Goal: Information Seeking & Learning: Find specific fact

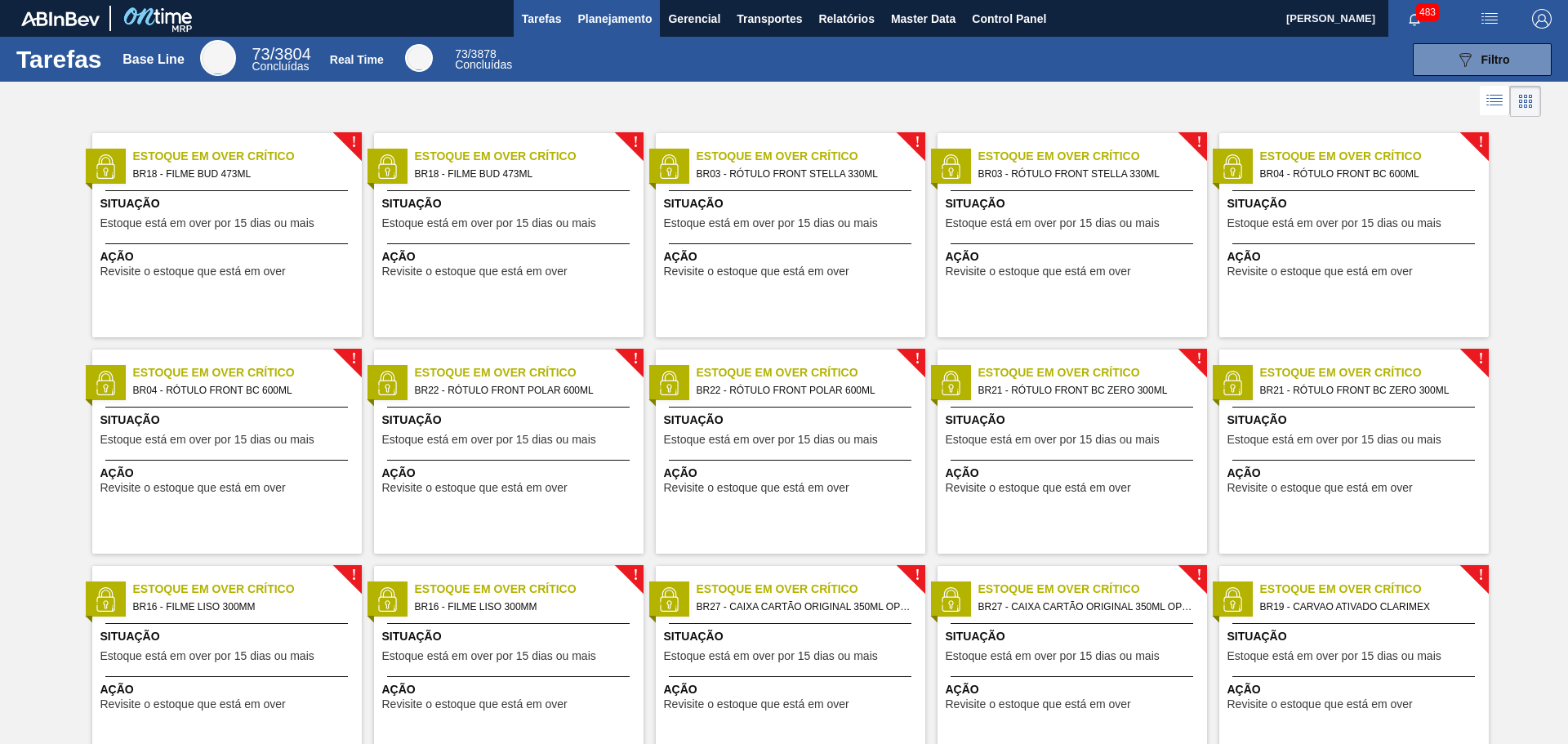
click at [623, 14] on span "Planejamento" at bounding box center [614, 19] width 75 height 20
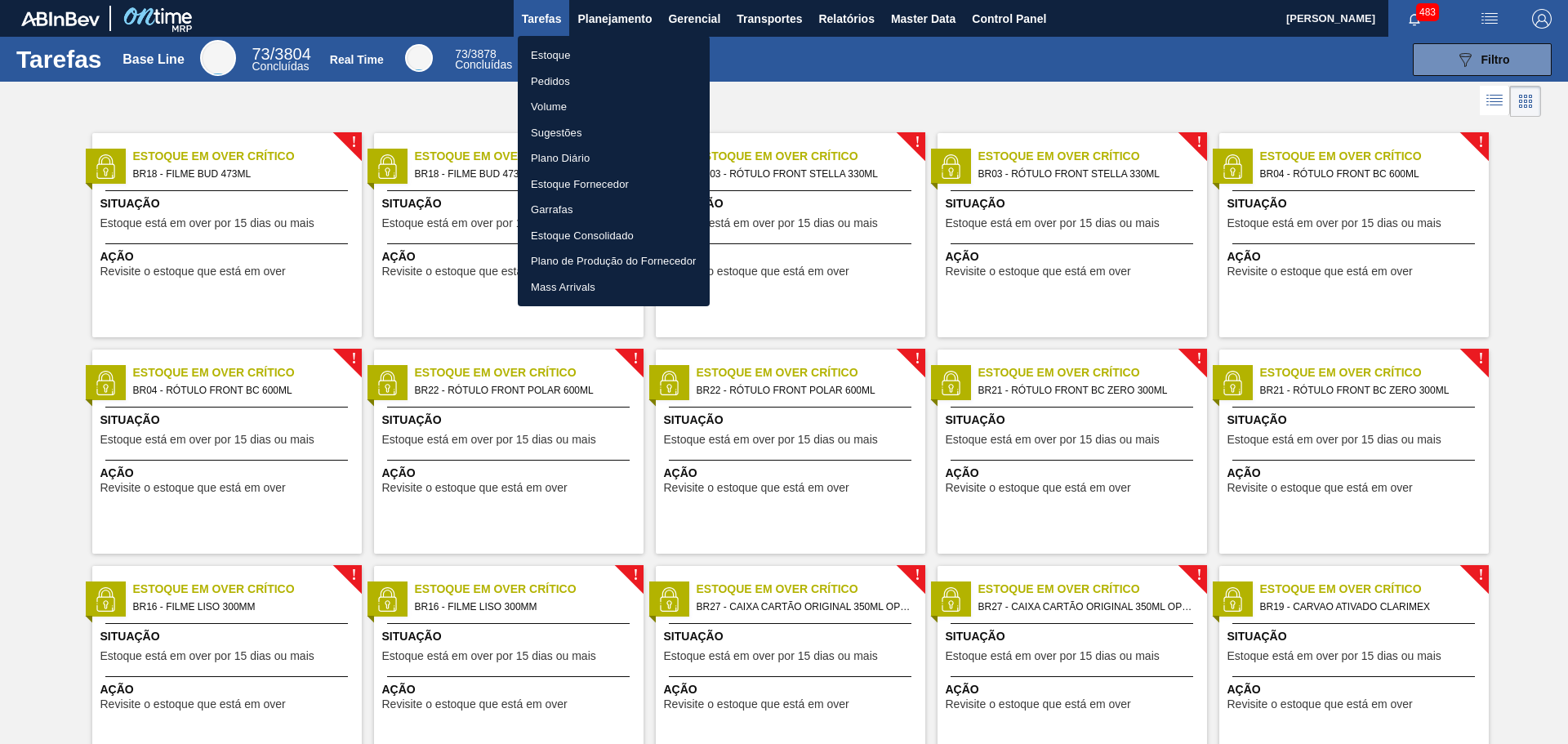
click at [567, 83] on li "Pedidos" at bounding box center [613, 81] width 192 height 26
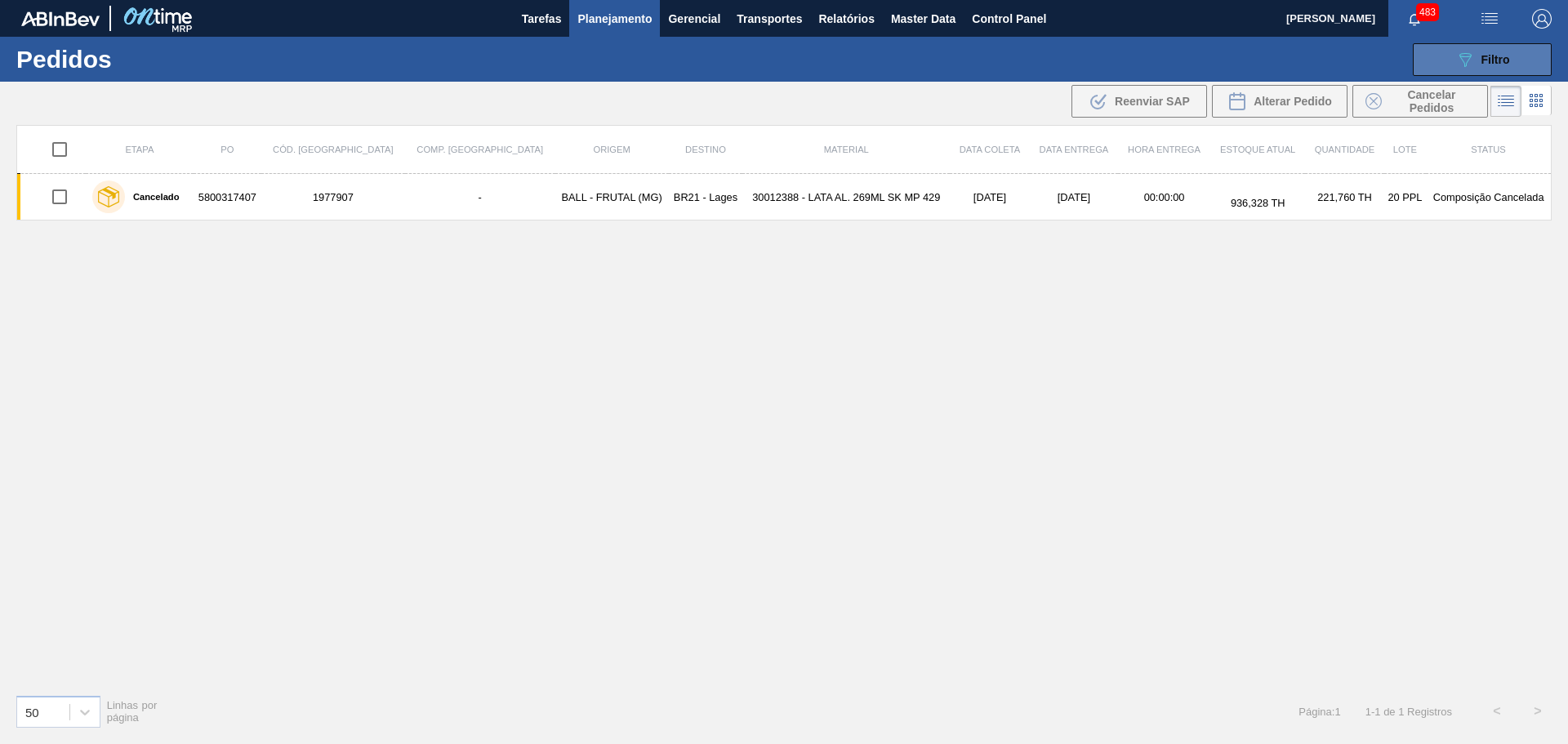
click at [1457, 63] on icon "089F7B8B-B2A5-4AFE-B5C0-19BA573D28AC" at bounding box center [1465, 59] width 20 height 20
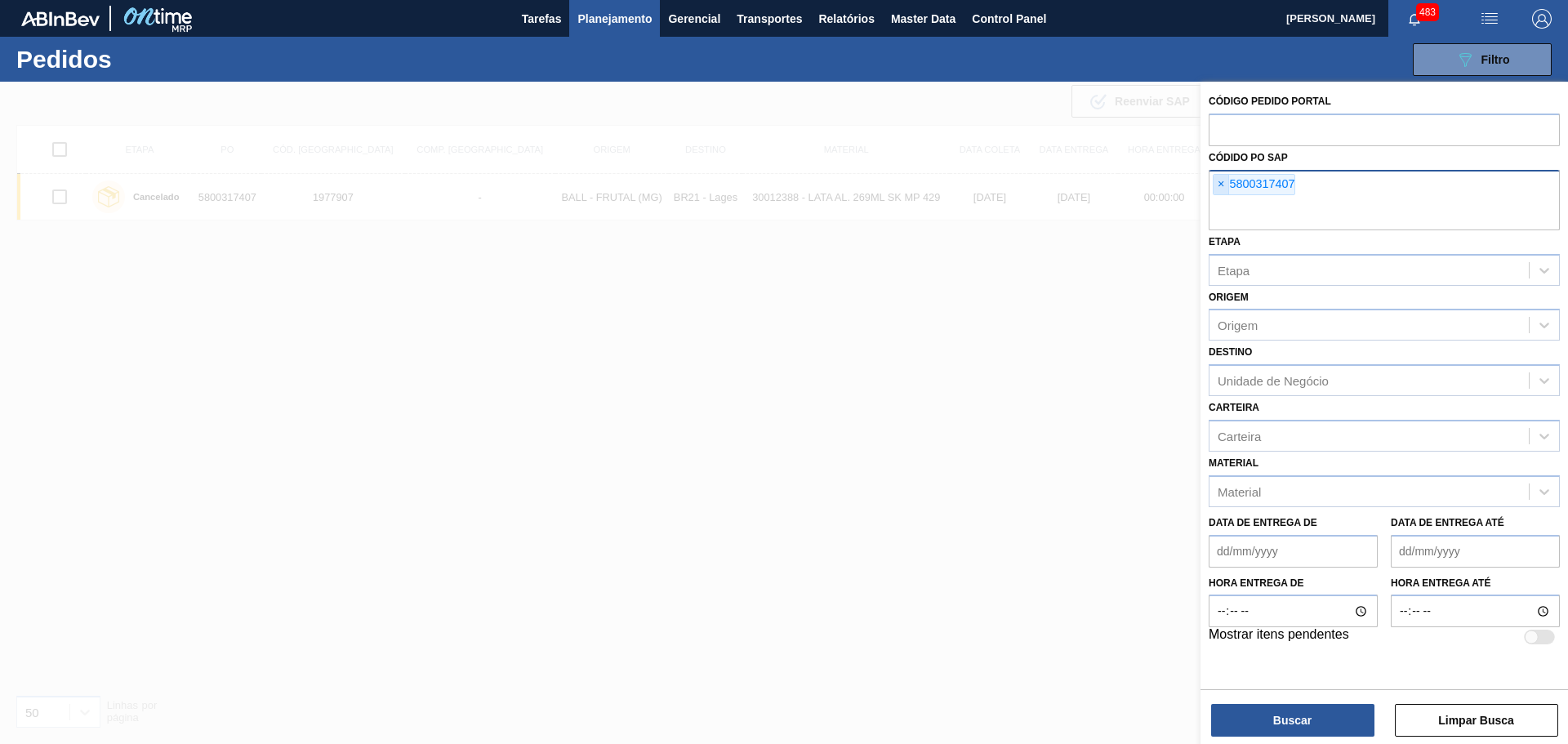
click at [1221, 186] on span "×" at bounding box center [1221, 184] width 15 height 20
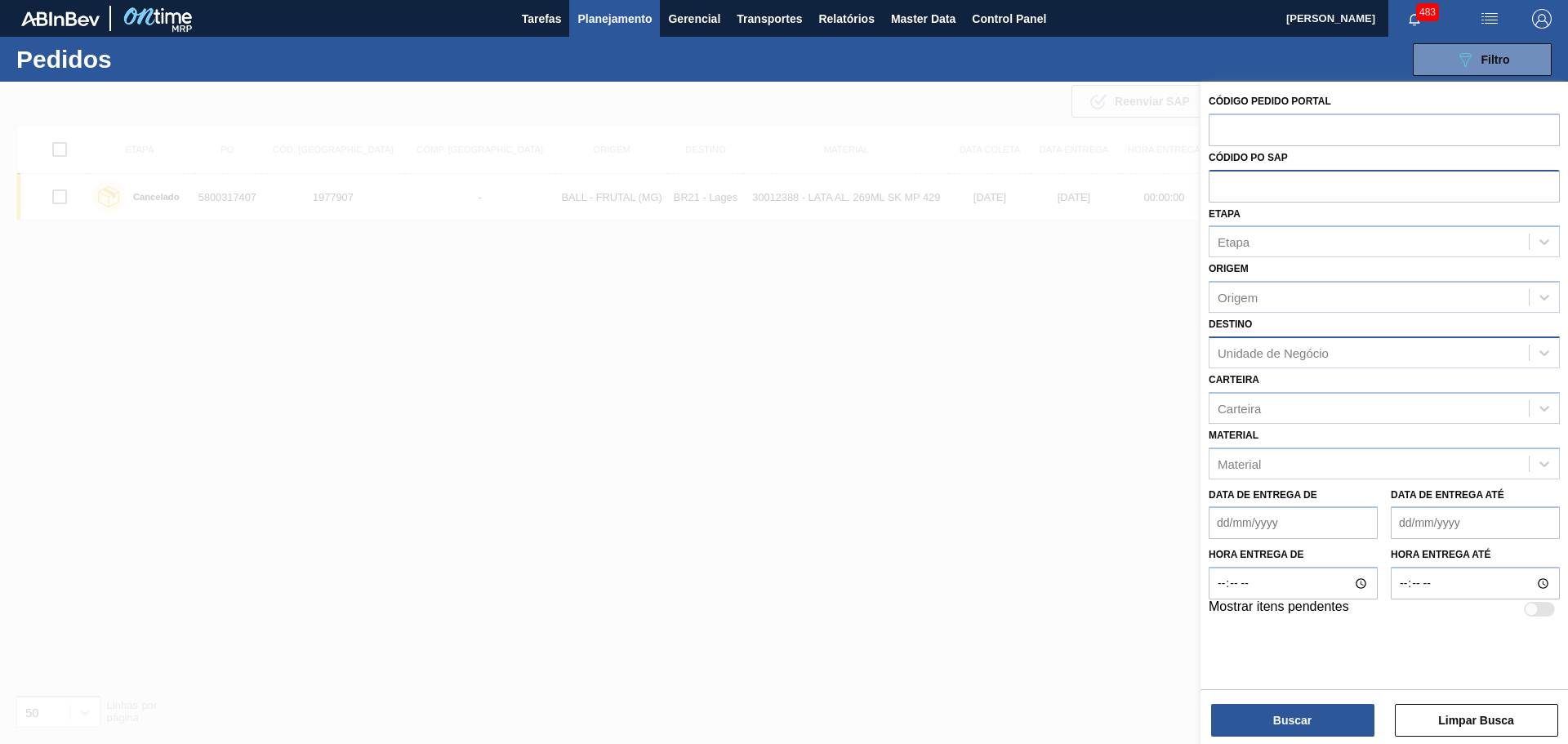
click at [1269, 346] on div "Unidade de Negócio" at bounding box center [1272, 352] width 111 height 13
type input "lage"
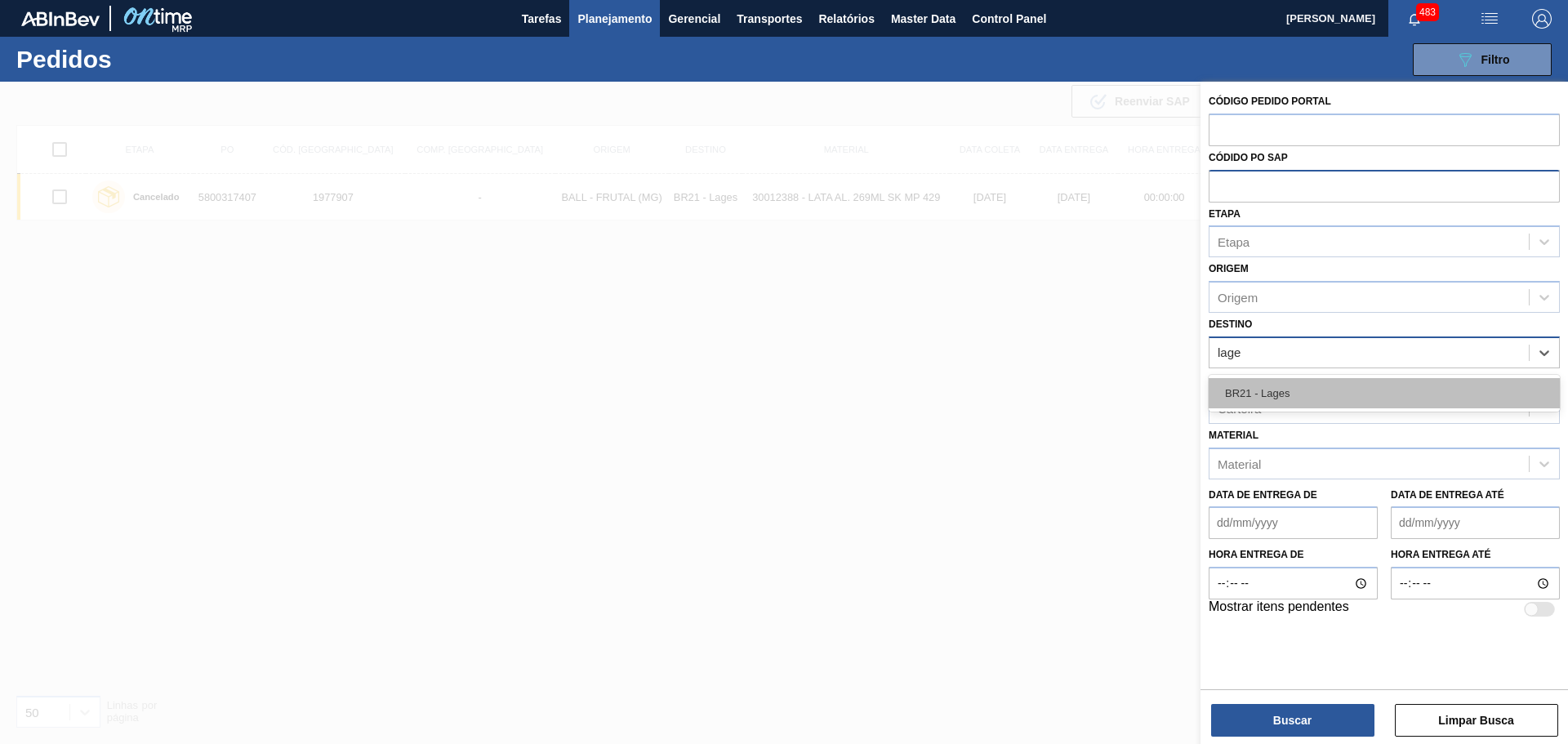
click at [1276, 388] on div "BR21 - Lages" at bounding box center [1384, 393] width 351 height 31
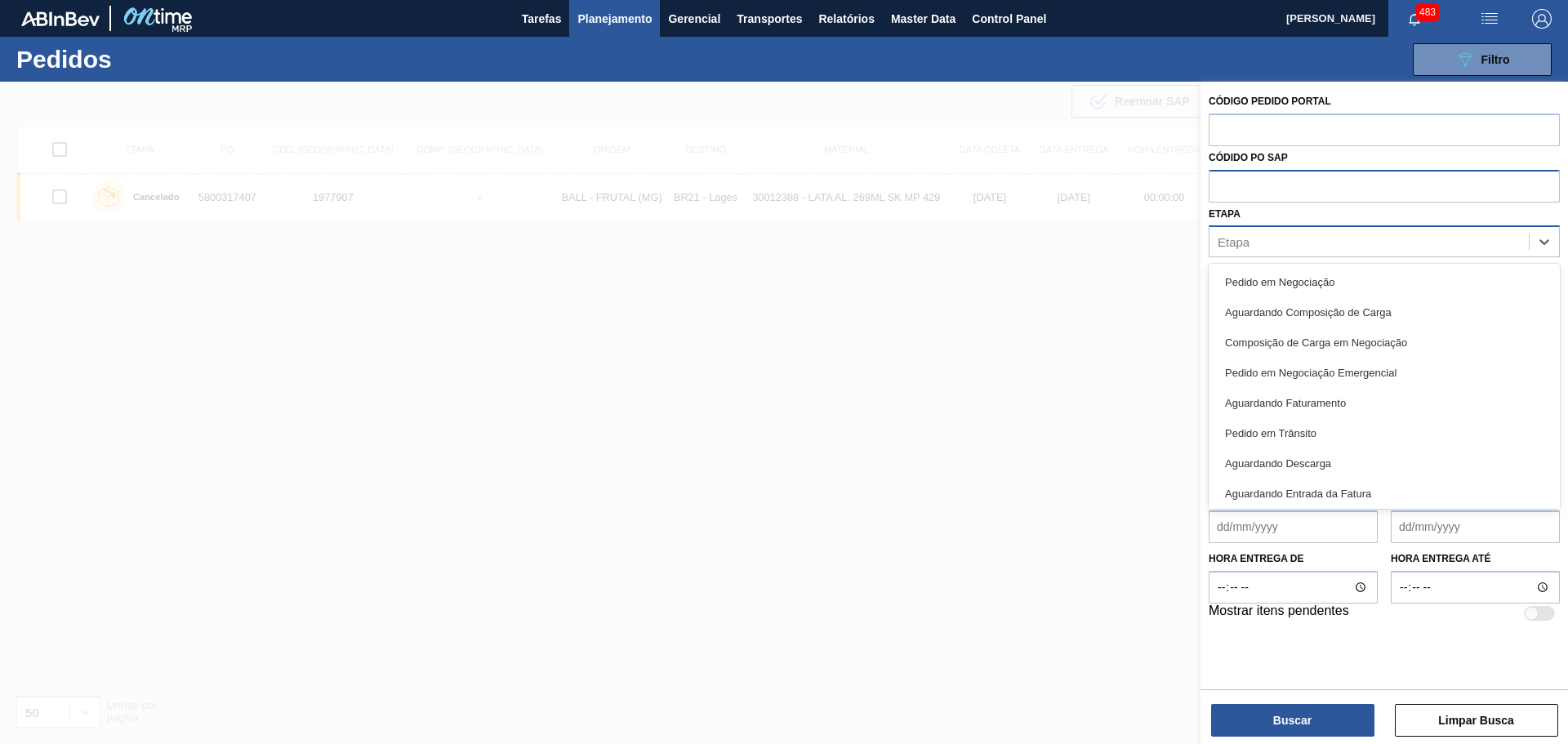
click at [1269, 240] on div "Etapa" at bounding box center [1368, 242] width 319 height 23
click at [1307, 439] on div "Pedido em Trânsito" at bounding box center [1384, 434] width 351 height 31
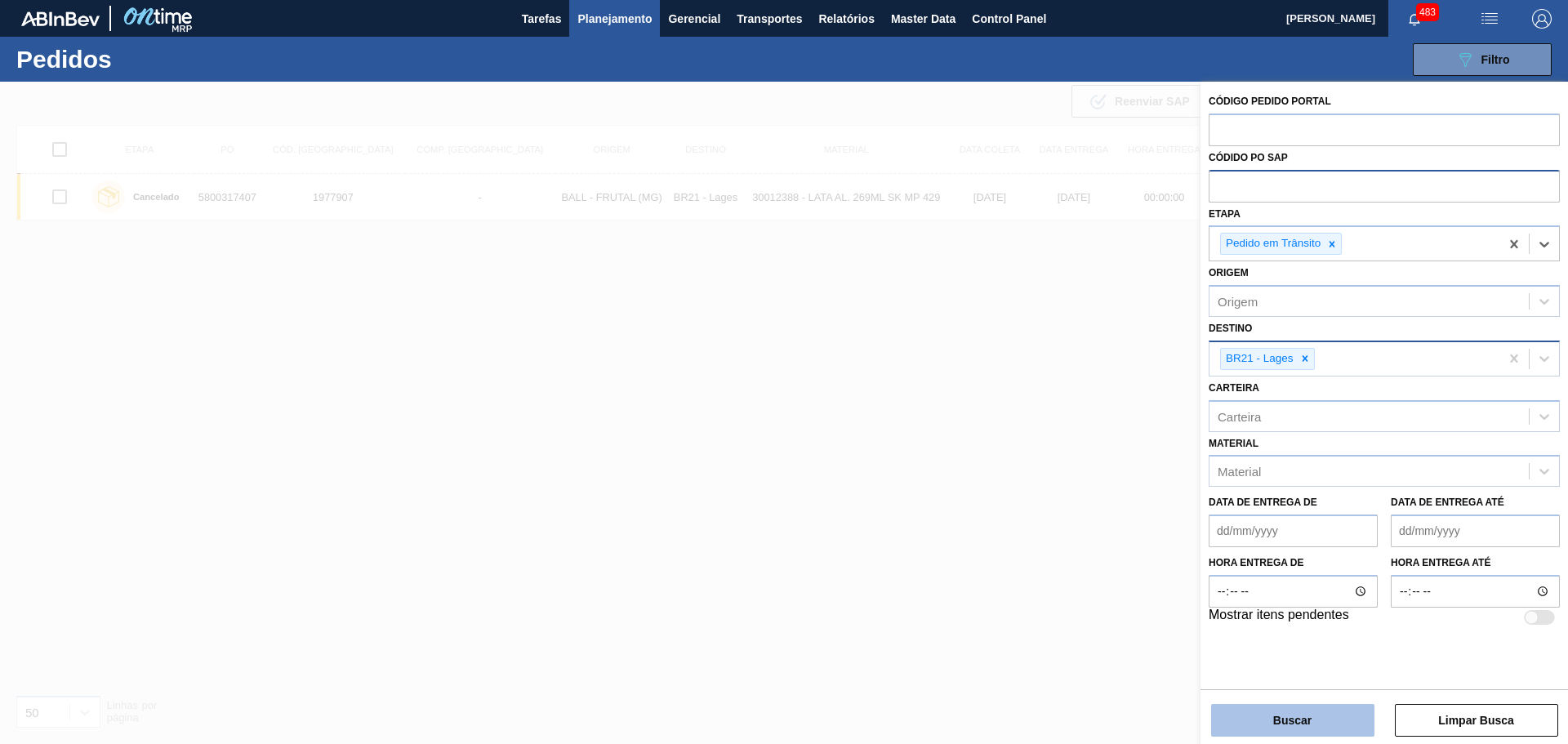
click at [1280, 713] on button "Buscar" at bounding box center [1293, 720] width 164 height 32
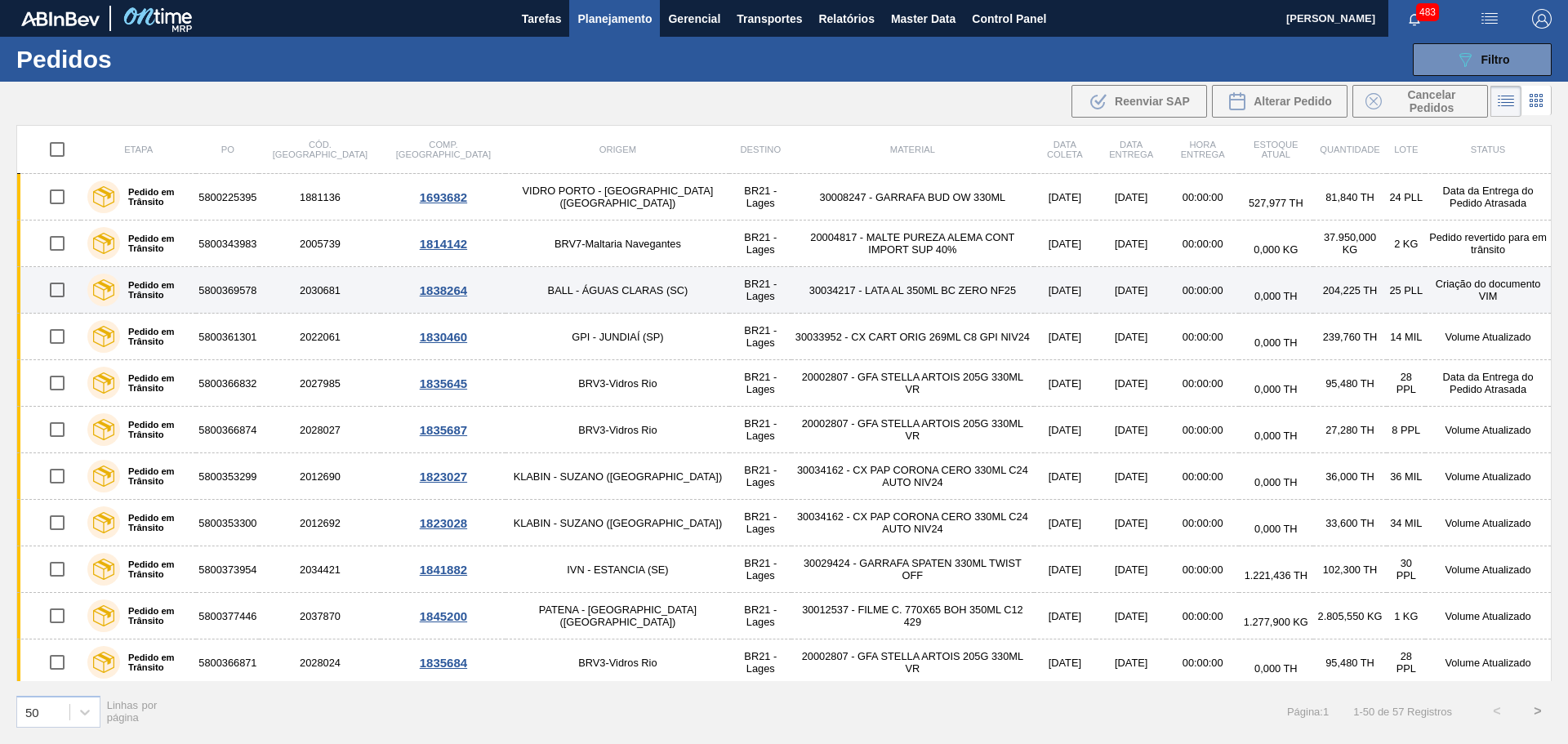
click at [537, 293] on td "BALL - ÁGUAS CLARAS (SC)" at bounding box center [617, 291] width 224 height 47
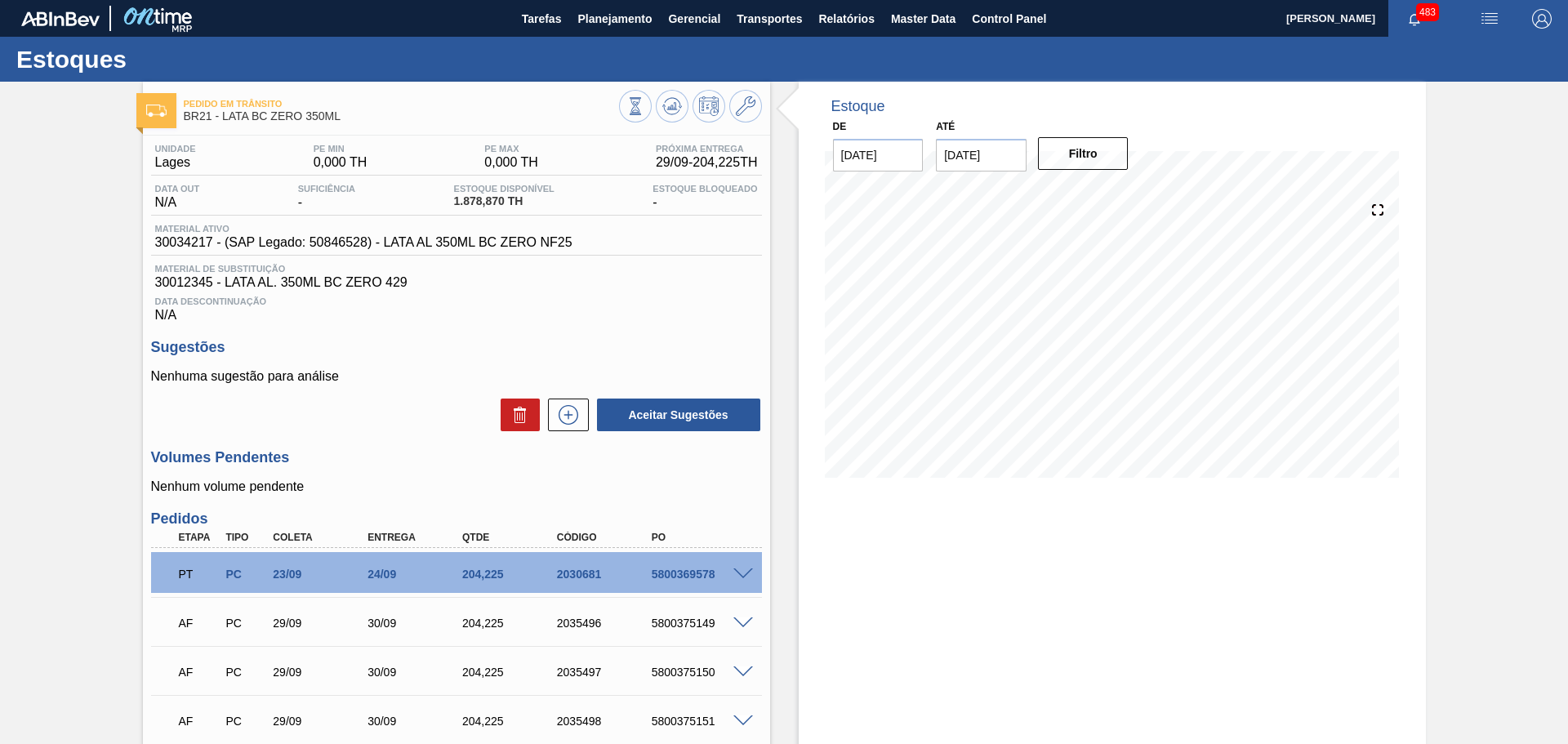
click at [740, 569] on span at bounding box center [743, 575] width 20 height 13
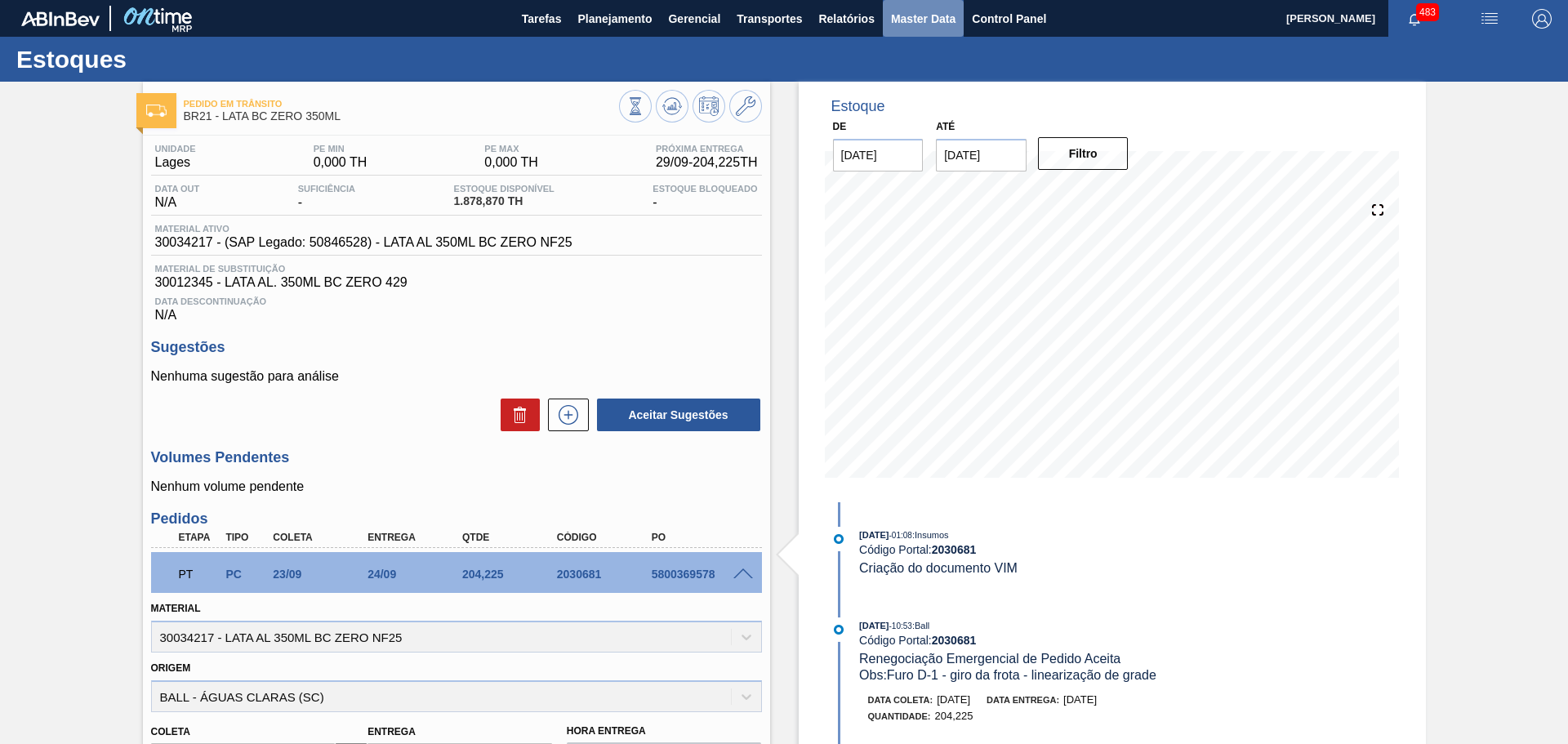
click at [934, 16] on span "Master Data" at bounding box center [923, 19] width 65 height 20
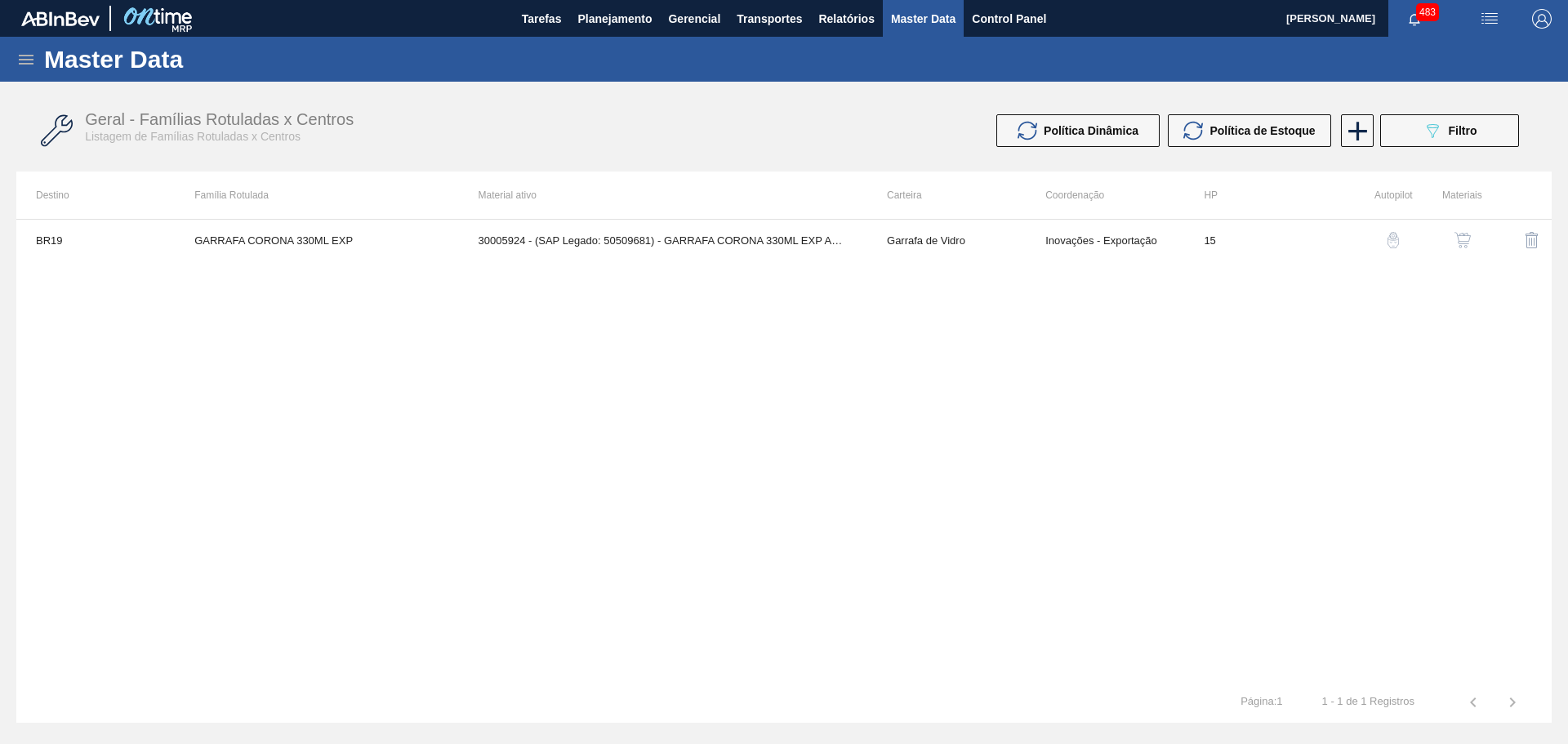
click at [27, 65] on icon at bounding box center [26, 59] width 20 height 20
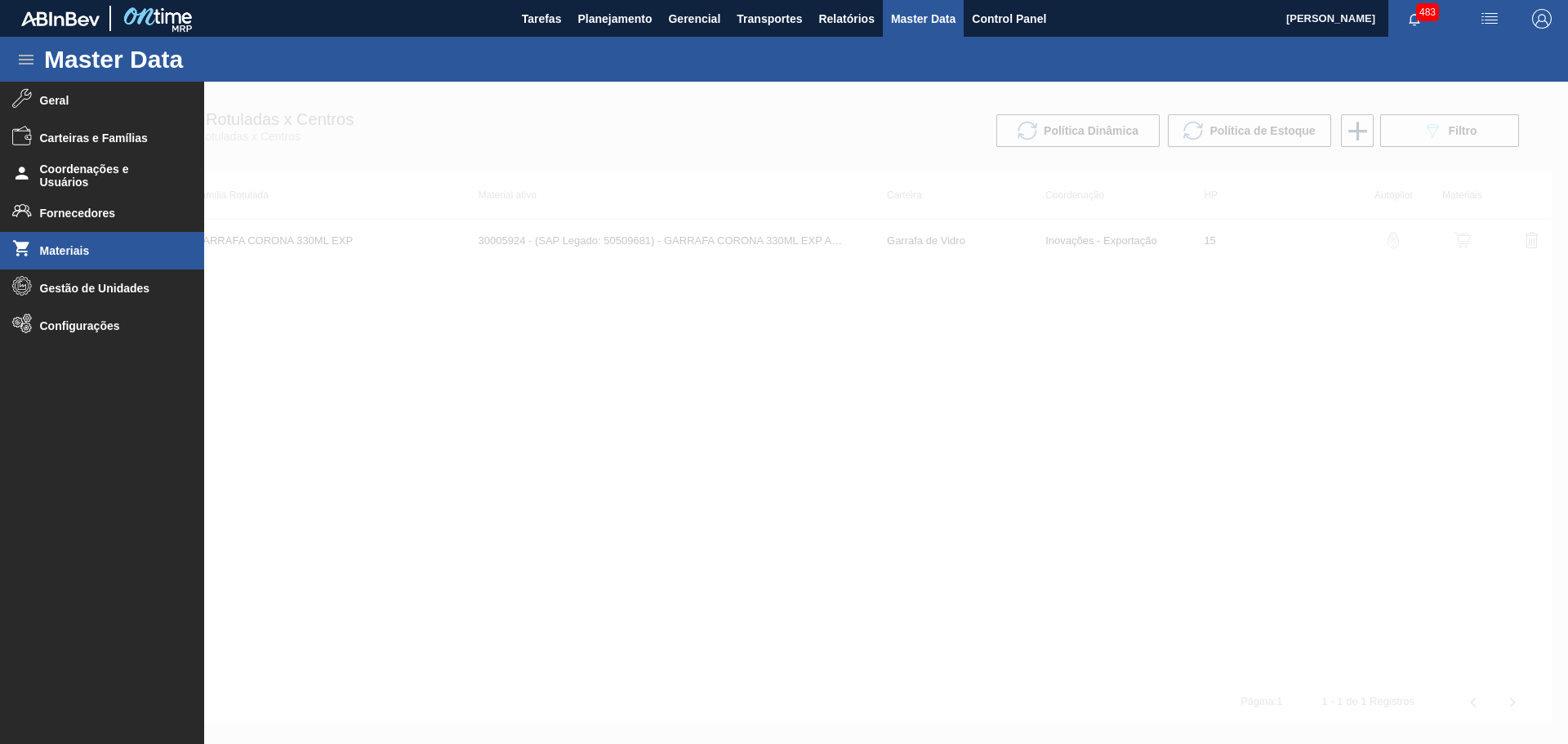
click at [107, 252] on span "Materiais" at bounding box center [107, 250] width 135 height 13
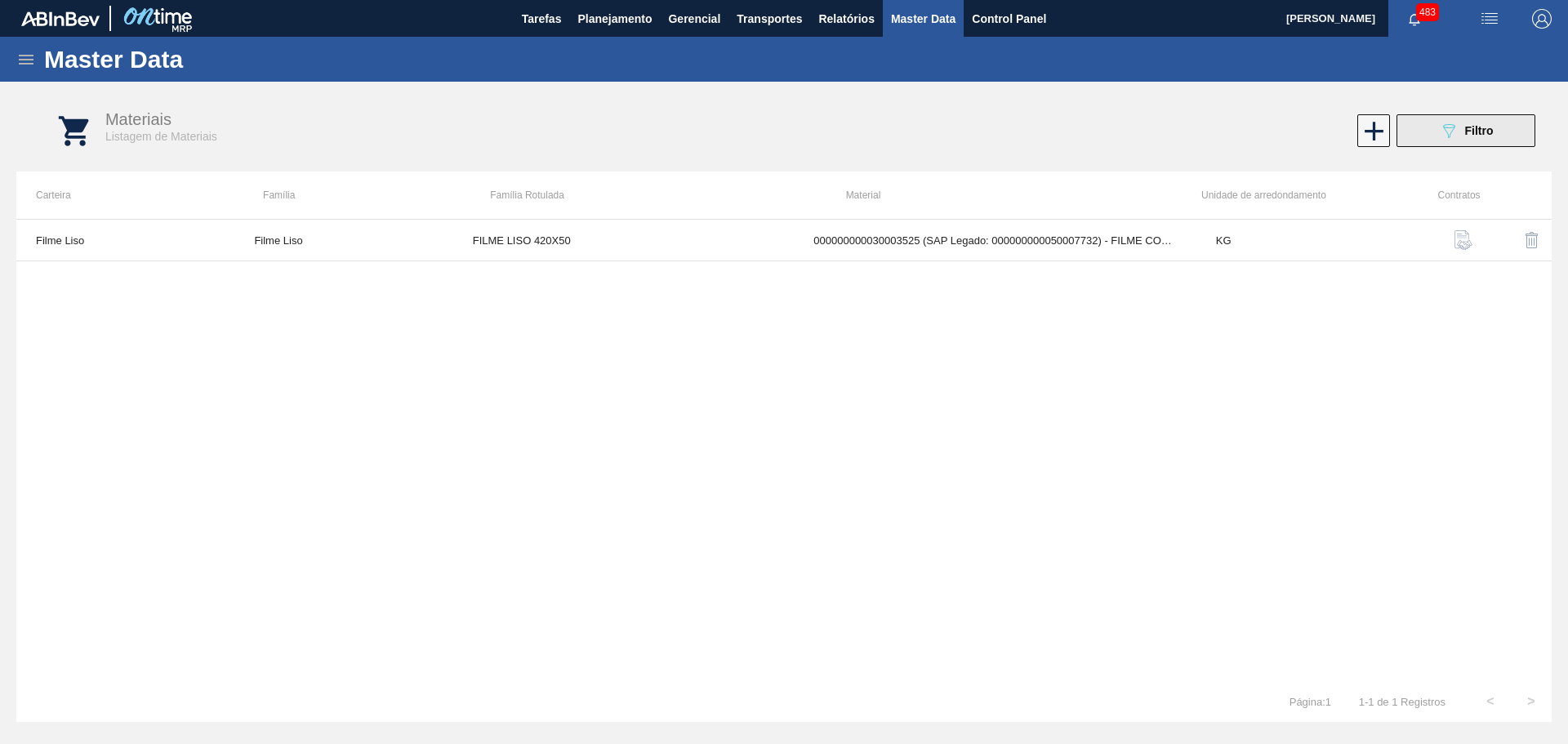
click at [1424, 135] on button "089F7B8B-B2A5-4AFE-B5C0-19BA573D28AC Filtro" at bounding box center [1465, 130] width 139 height 32
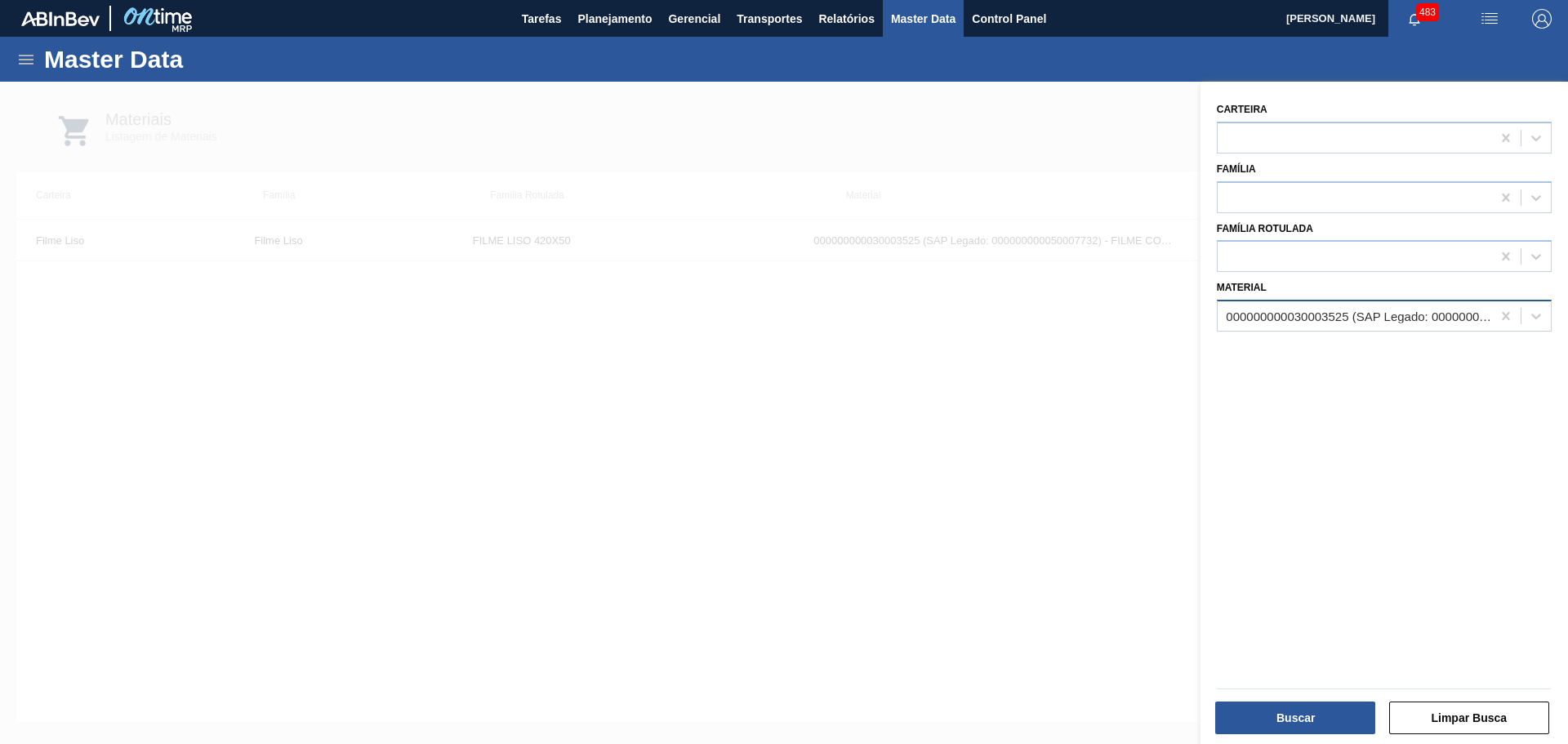
click at [1303, 314] on div "000000000030003525 (SAP Legado: 000000000050007732) - FILME CONTRATIL LISO 420 …" at bounding box center [1358, 316] width 267 height 13
click at [1504, 317] on icon at bounding box center [1505, 316] width 7 height 8
click at [1304, 318] on div at bounding box center [1354, 317] width 273 height 23
type input "50141534"
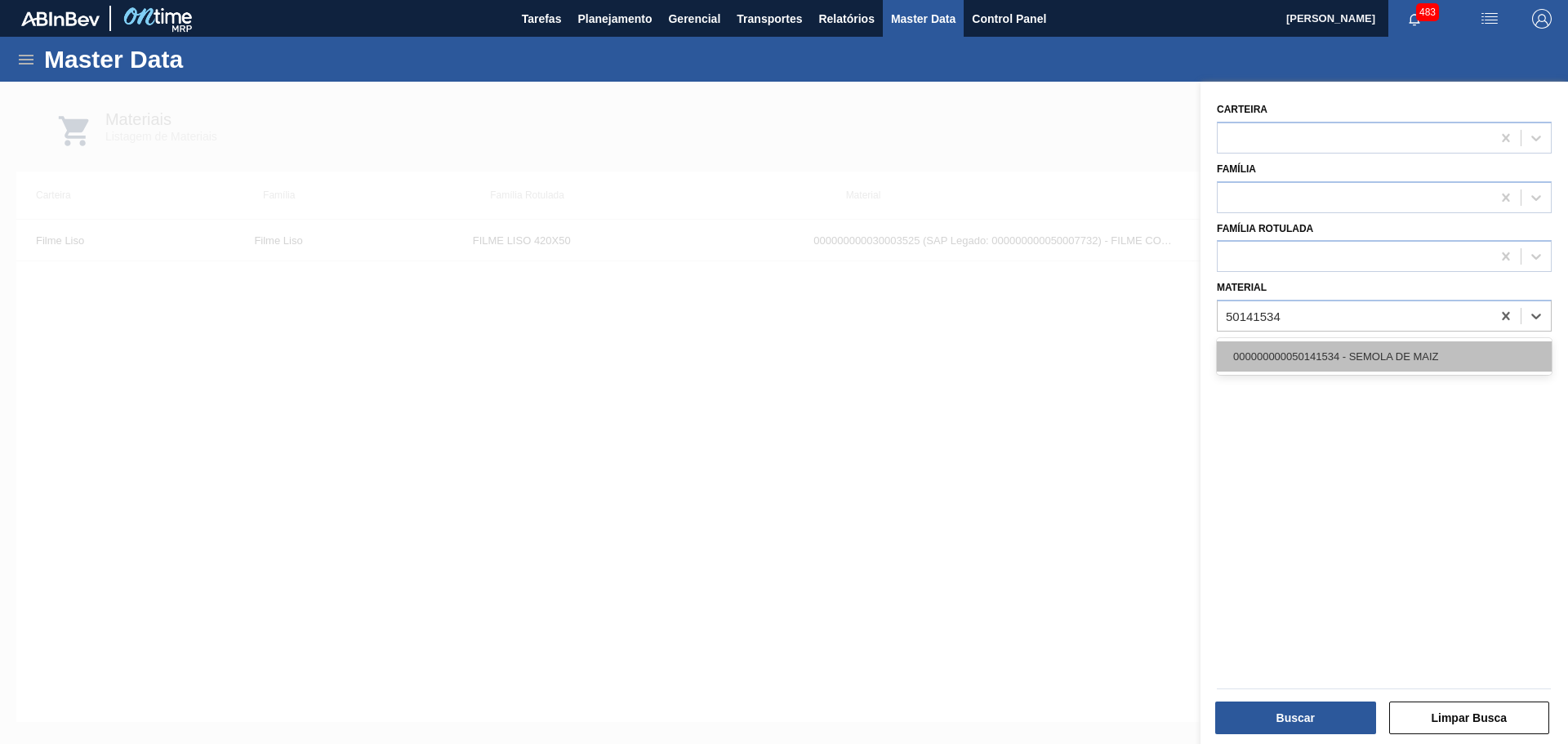
click at [1310, 351] on div "000000000050141534 - SEMOLA DE MAIZ" at bounding box center [1384, 356] width 335 height 31
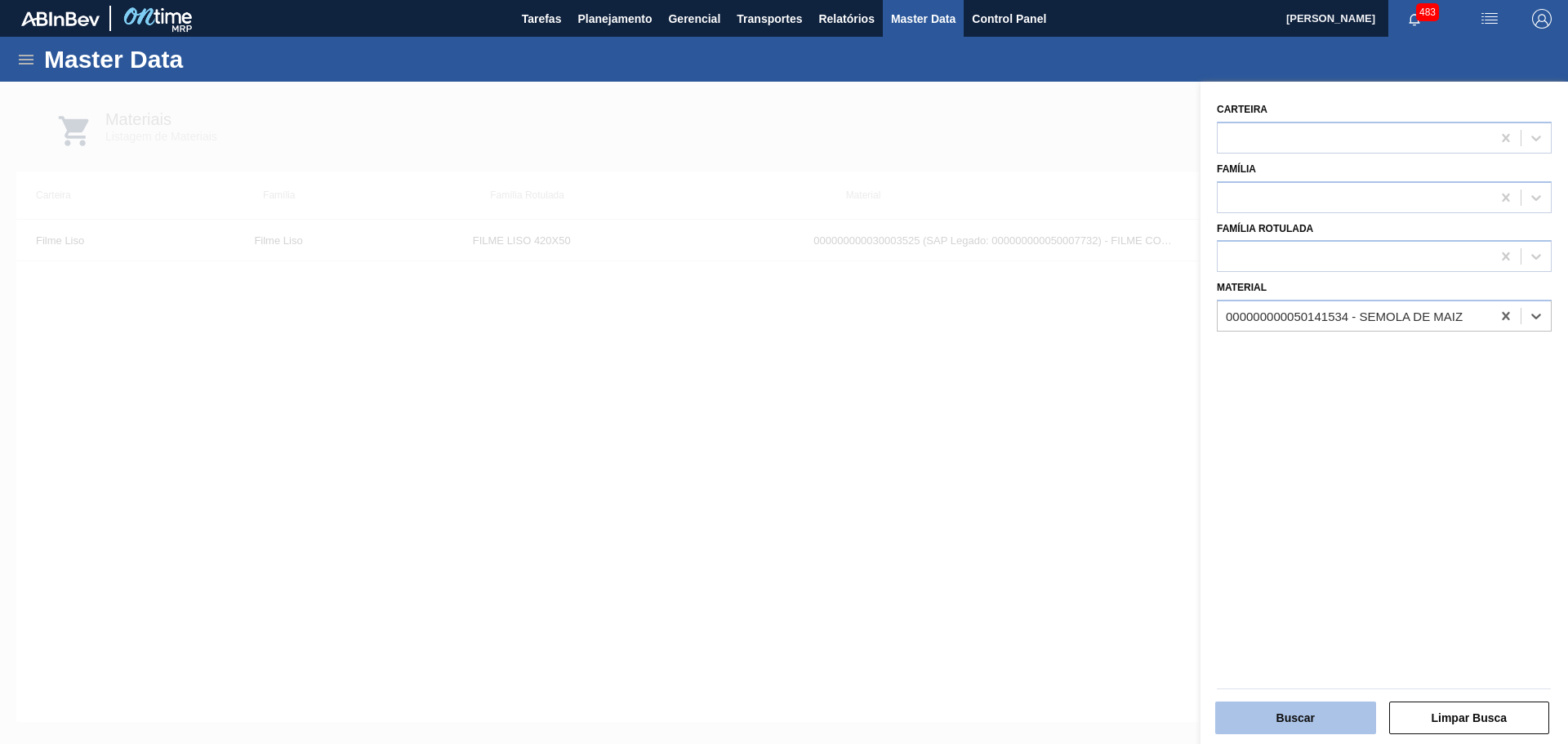
click at [1328, 713] on button "Buscar" at bounding box center [1295, 718] width 161 height 32
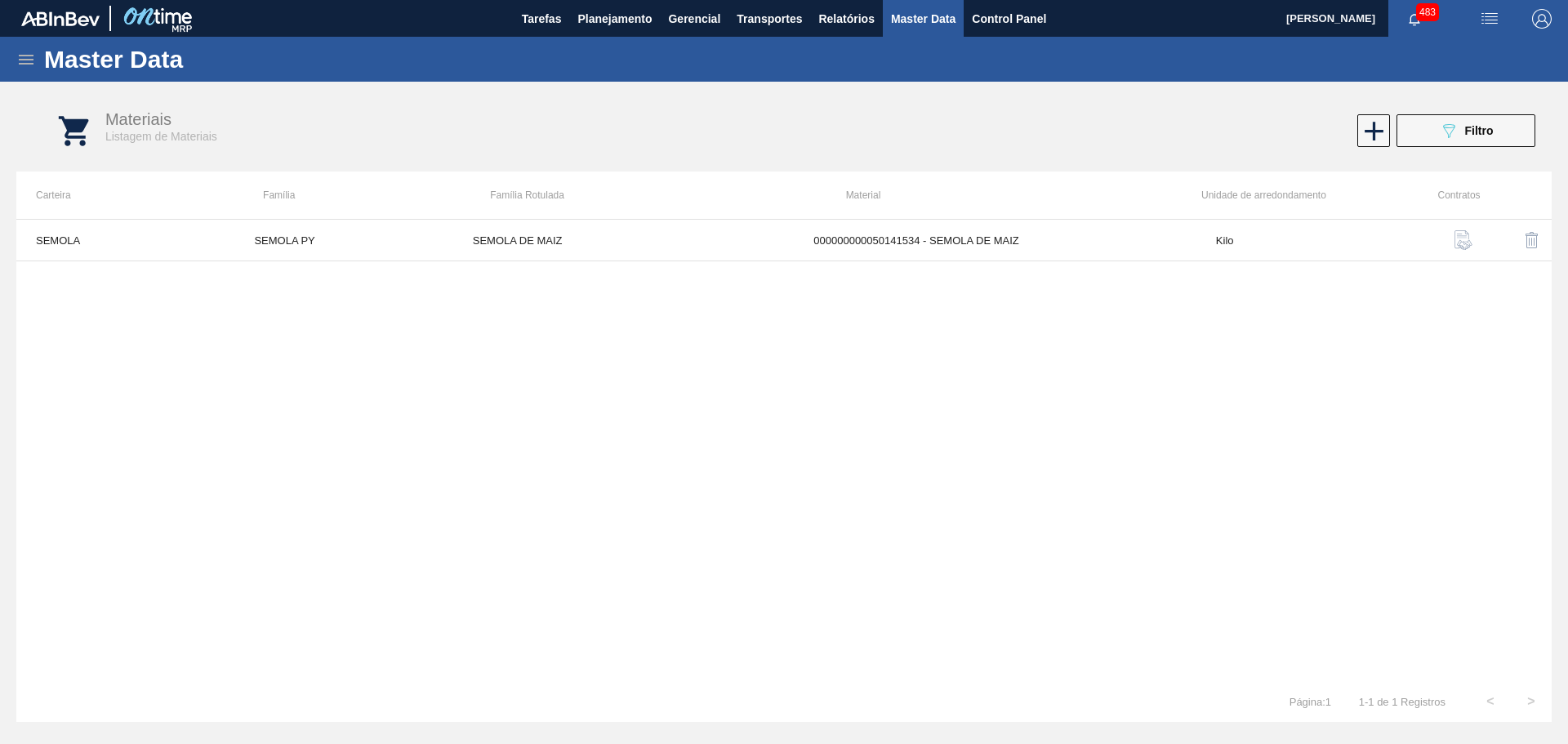
click at [1459, 237] on img "button" at bounding box center [1464, 240] width 20 height 20
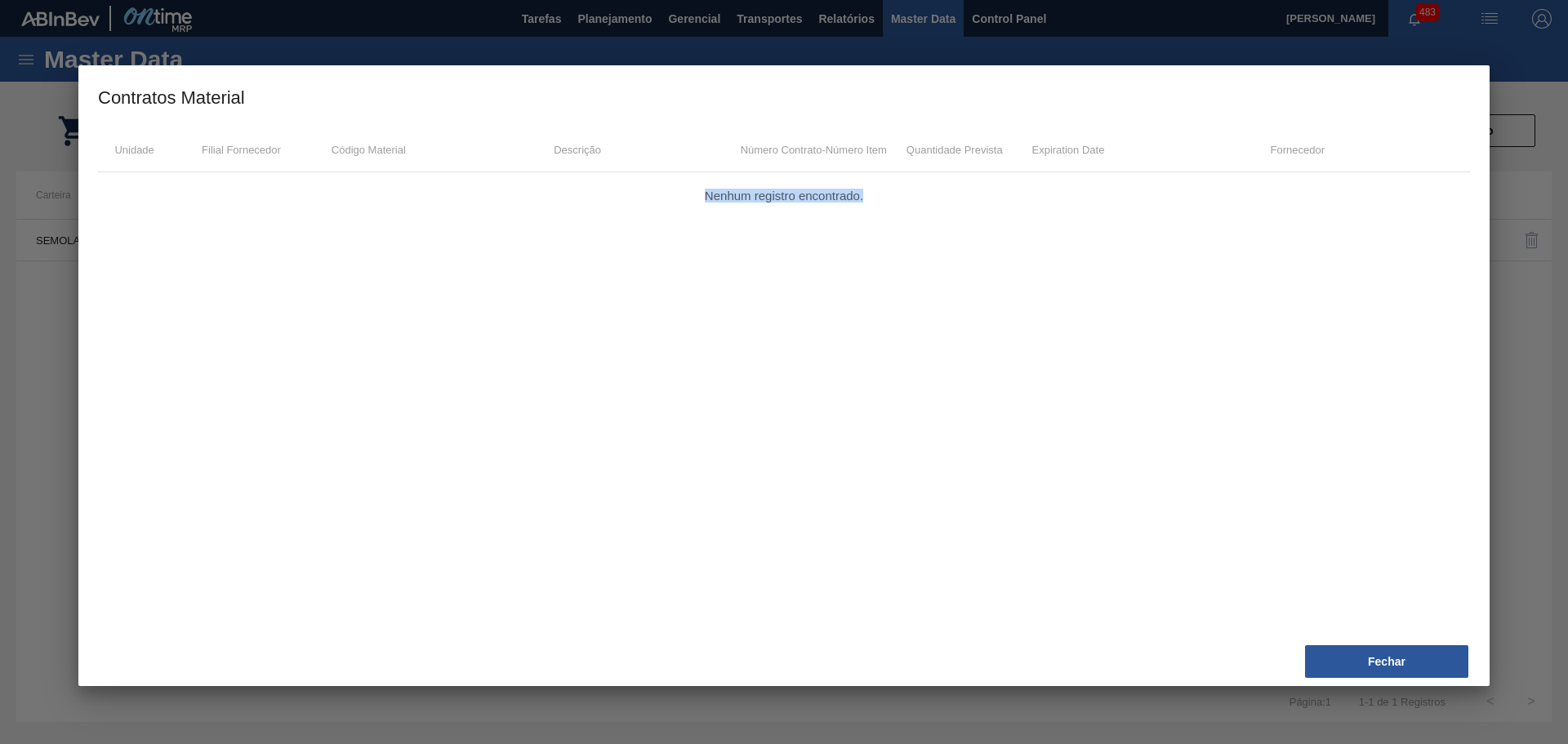
drag, startPoint x: 709, startPoint y: 192, endPoint x: 909, endPoint y: 182, distance: 200.2
click at [909, 182] on div "Nenhum registro encontrado." at bounding box center [784, 188] width 1372 height 31
click at [1127, 328] on div "Nenhum registro encontrado." at bounding box center [784, 393] width 1372 height 441
click at [1375, 664] on button "Fechar" at bounding box center [1386, 661] width 164 height 32
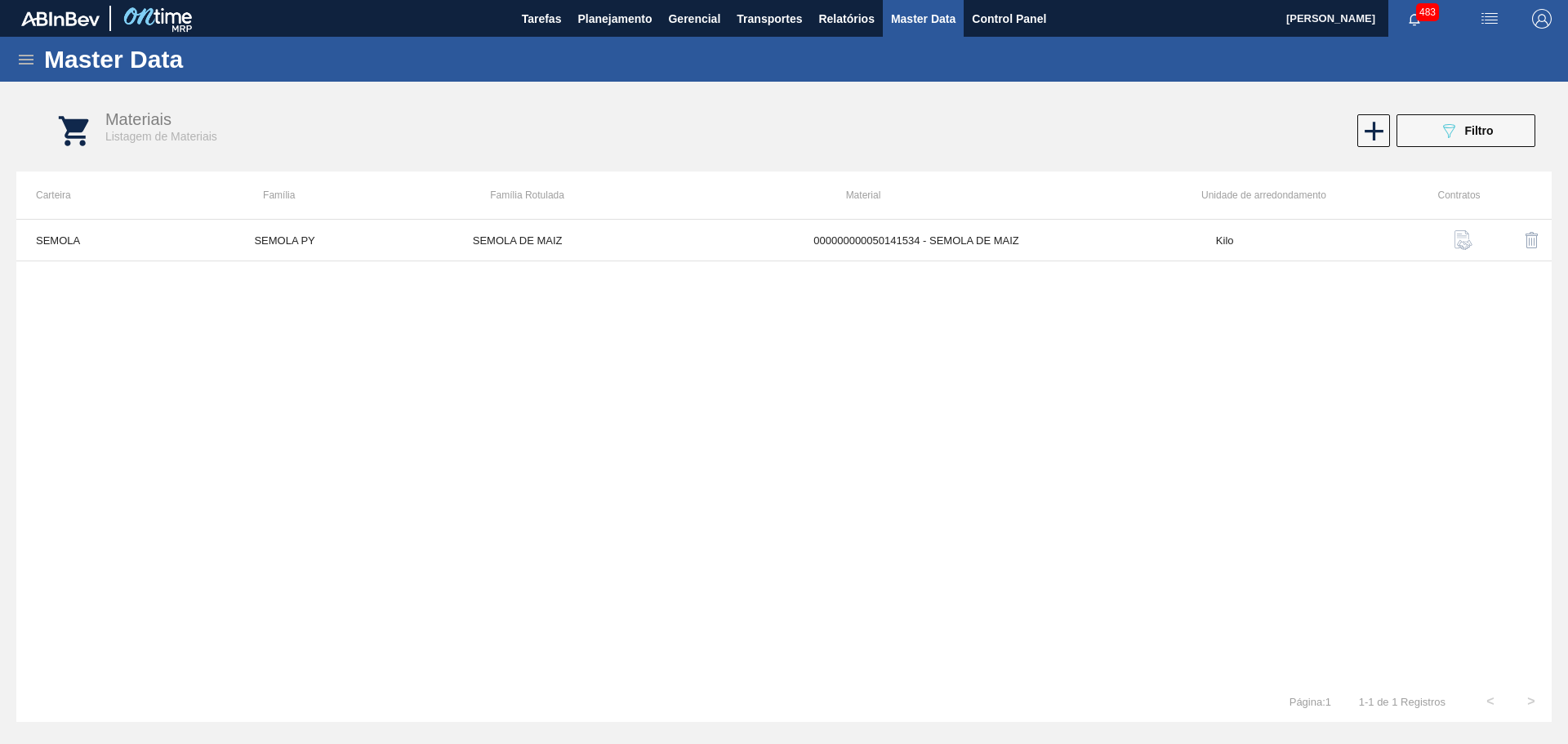
click at [936, 559] on div "SEMOLA SEMOLA PY SEMOLA DE MAIZ 000000000050141534 - SEMOLA DE MAIZ Kilo" at bounding box center [784, 450] width 1535 height 462
click at [1464, 242] on img "button" at bounding box center [1464, 240] width 20 height 20
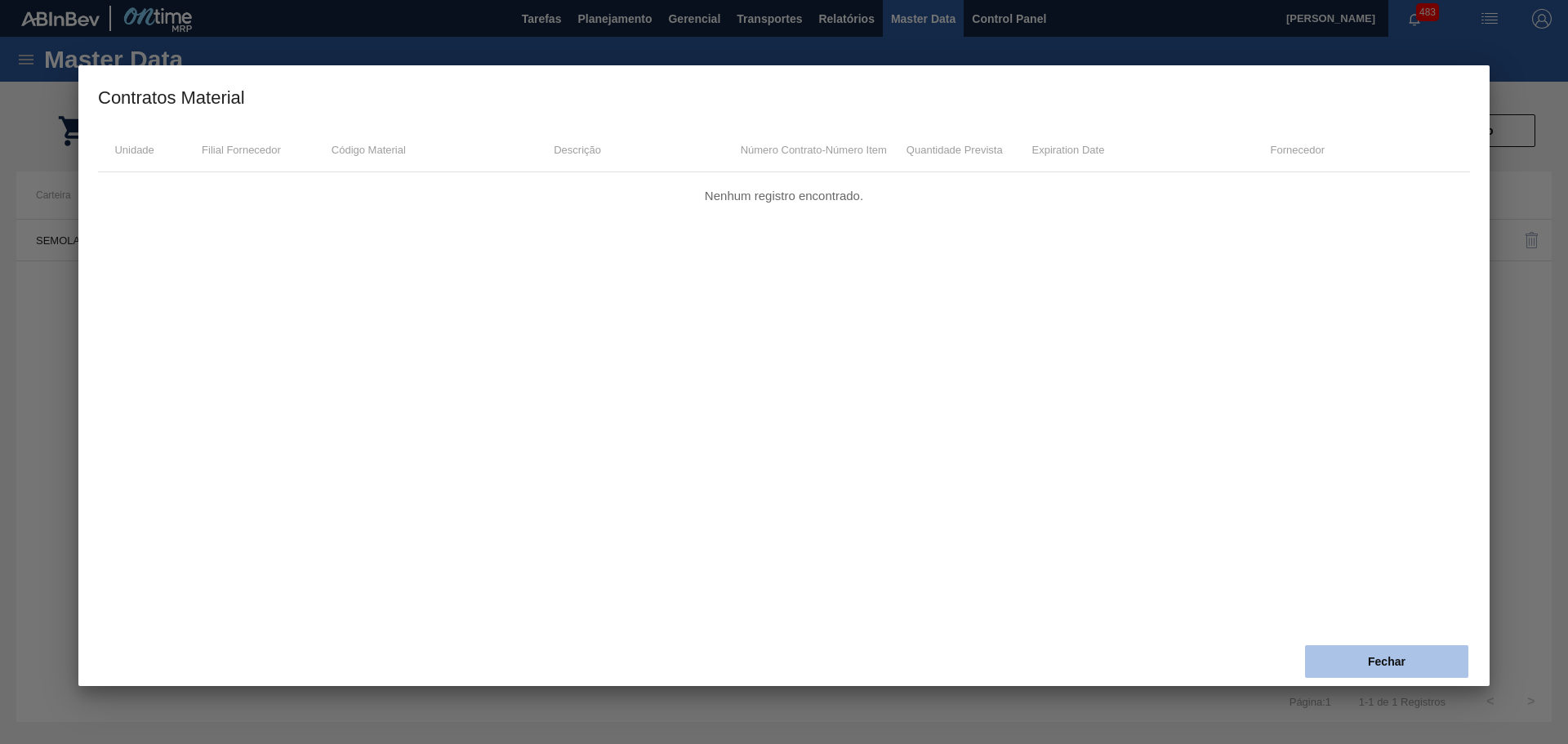
click at [1348, 663] on button "Fechar" at bounding box center [1386, 661] width 164 height 32
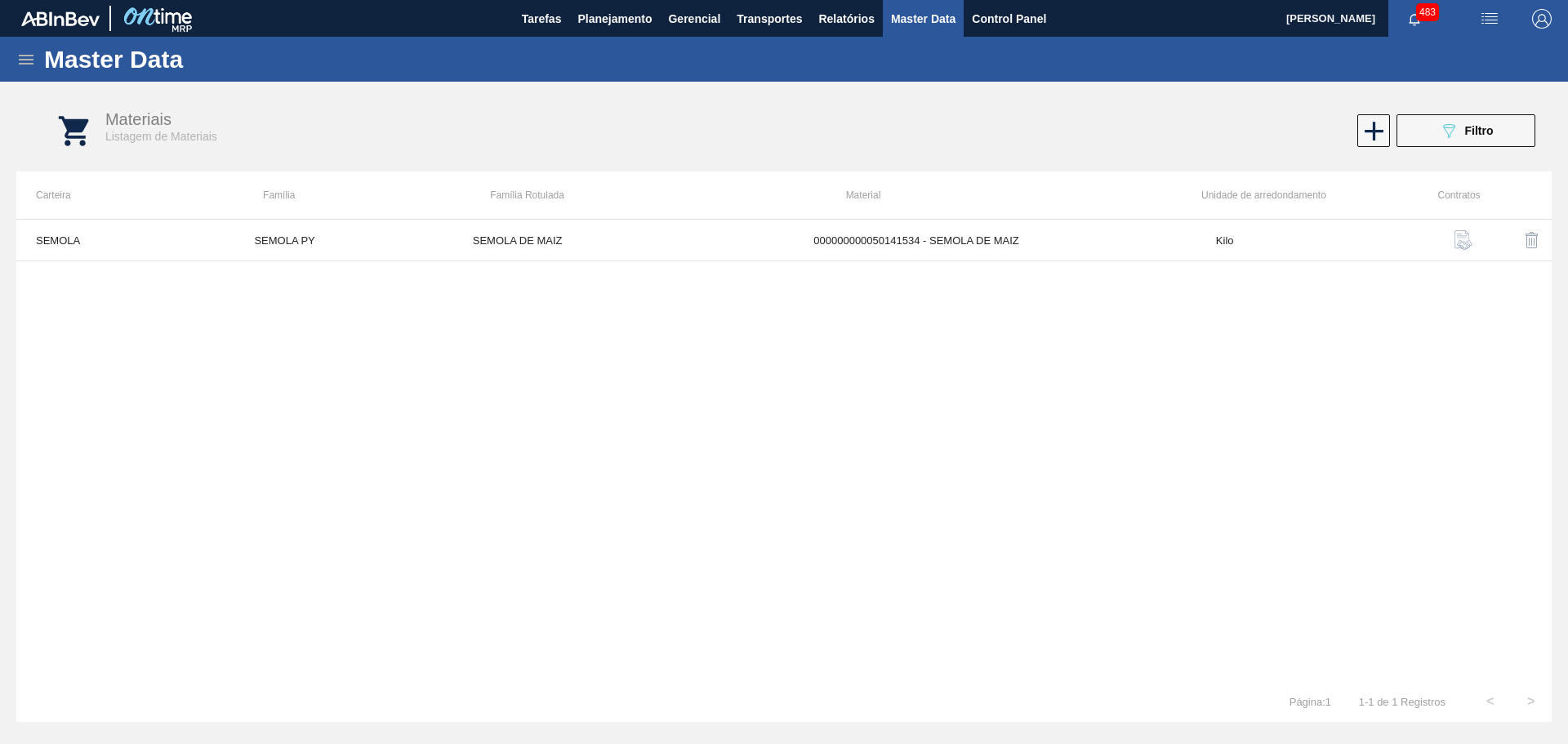
click at [985, 464] on div "SEMOLA SEMOLA PY SEMOLA DE MAIZ 000000000050141534 - SEMOLA DE MAIZ Kilo" at bounding box center [784, 450] width 1535 height 462
click at [1456, 243] on img "button" at bounding box center [1464, 240] width 20 height 20
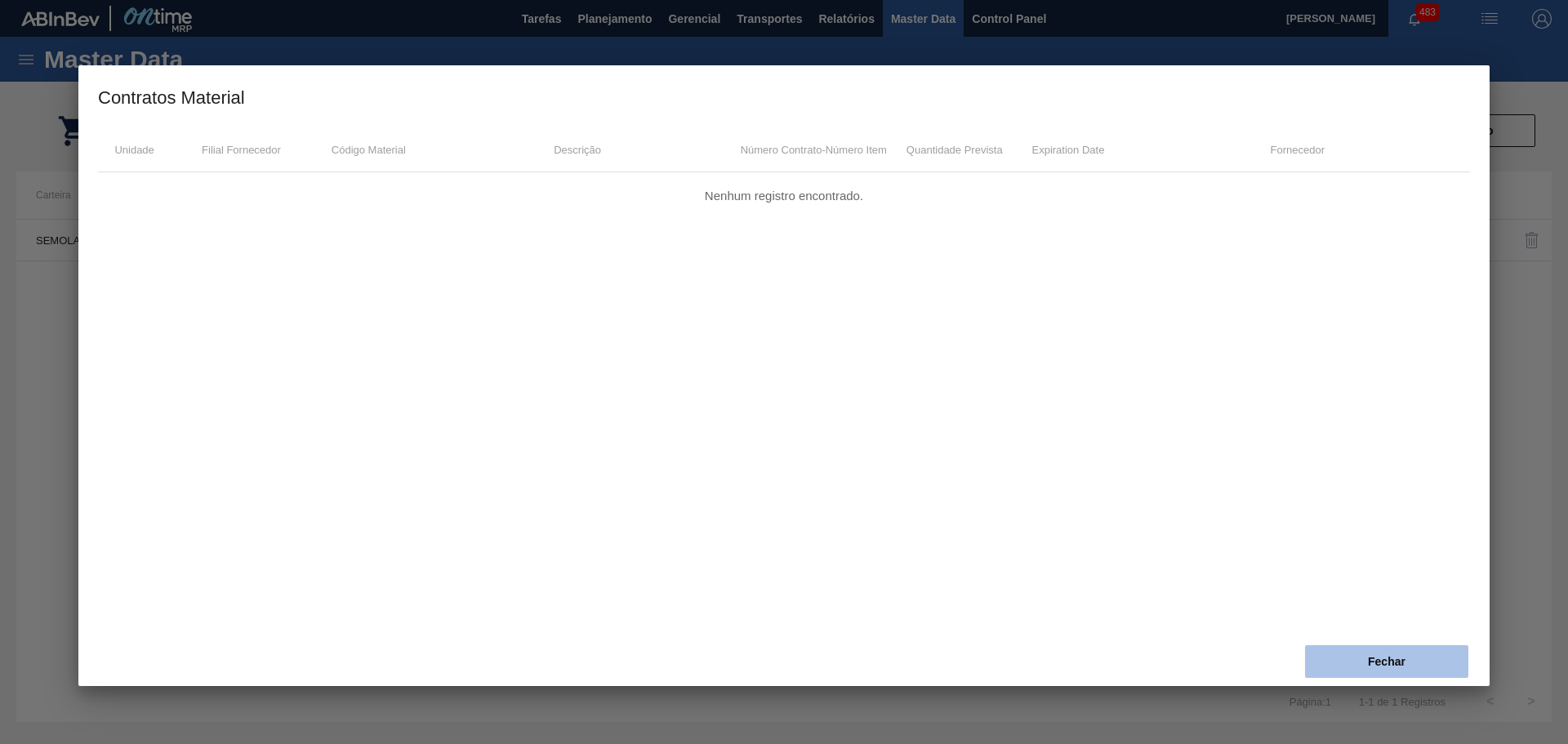
click at [1366, 668] on button "Fechar" at bounding box center [1386, 661] width 164 height 32
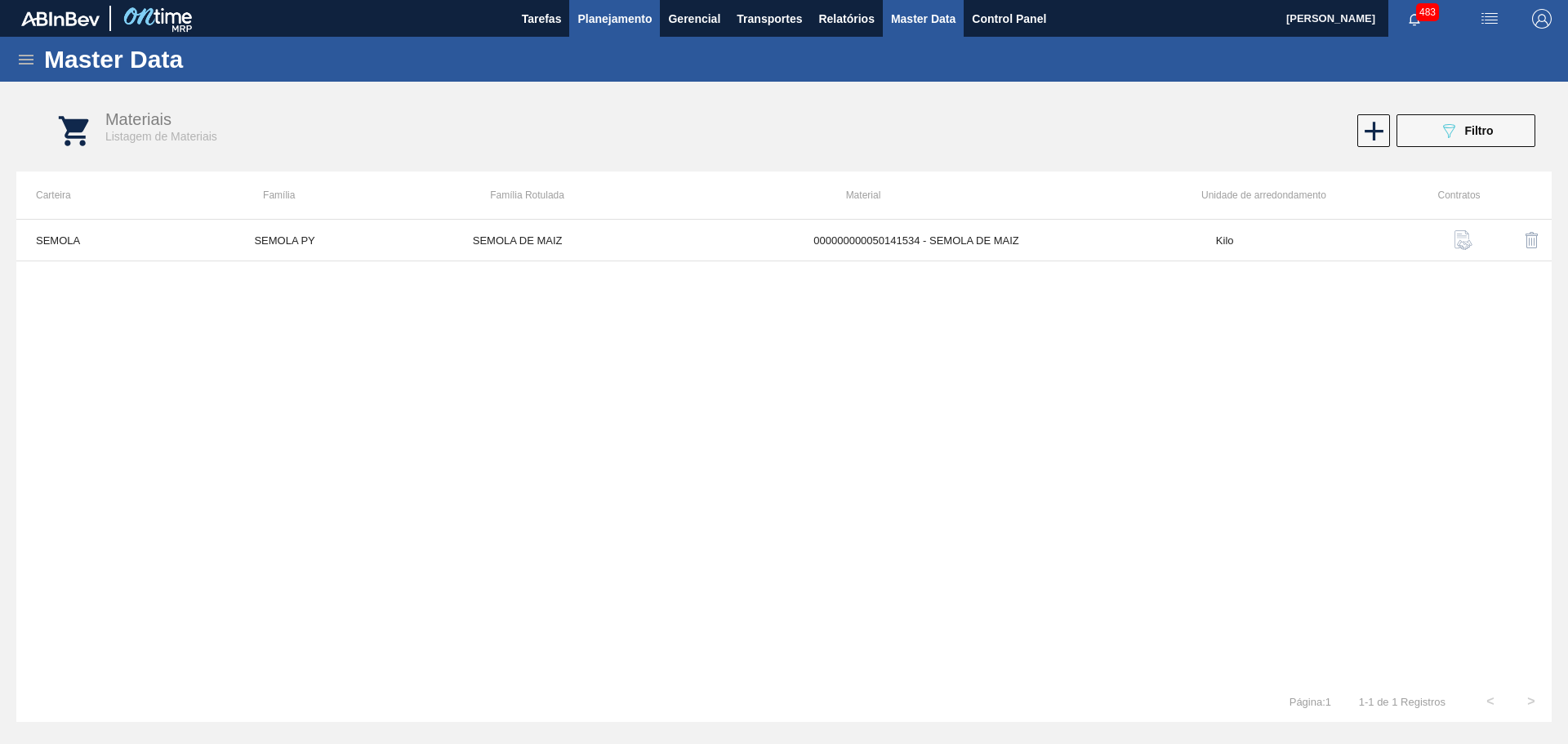
click at [614, 21] on span "Planejamento" at bounding box center [614, 19] width 75 height 20
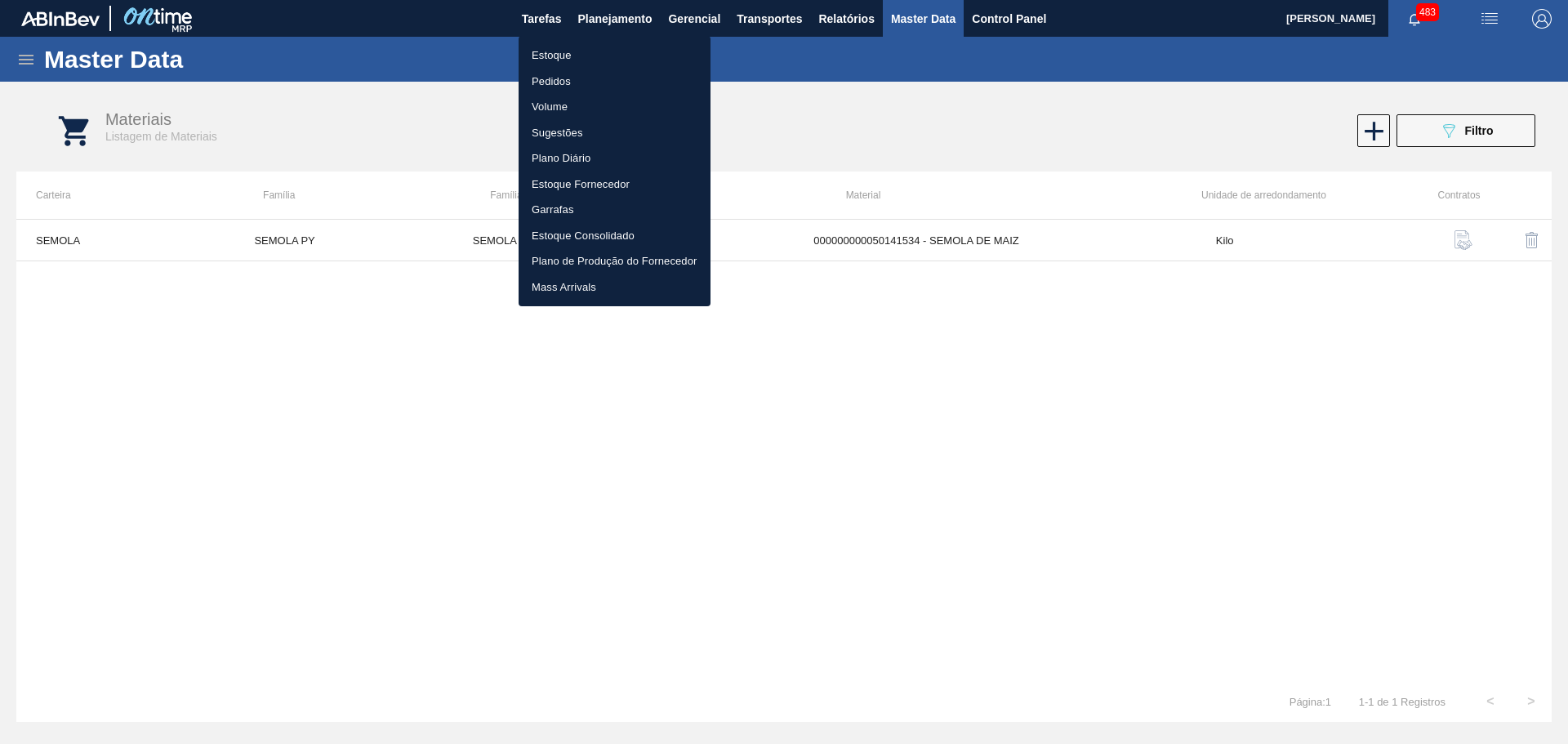
click at [896, 69] on div at bounding box center [784, 372] width 1568 height 744
